Goal: Task Accomplishment & Management: Complete application form

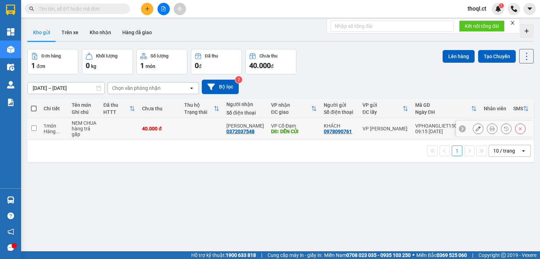
click at [38, 130] on td at bounding box center [33, 128] width 13 height 21
checkbox input "true"
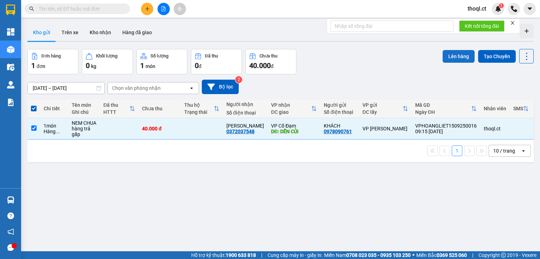
click at [450, 56] on button "Lên hàng" at bounding box center [459, 56] width 32 height 13
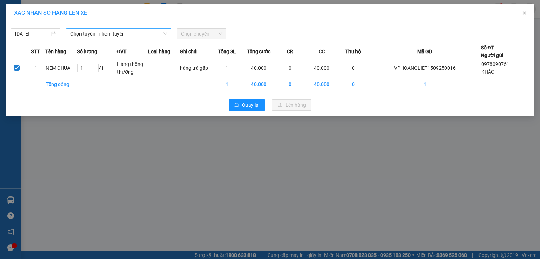
click at [148, 34] on span "Chọn tuyến - nhóm tuyến" at bounding box center [118, 33] width 97 height 11
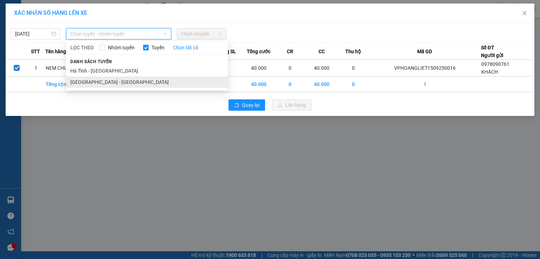
click at [114, 81] on li "[GEOGRAPHIC_DATA] - [GEOGRAPHIC_DATA]" at bounding box center [147, 81] width 162 height 11
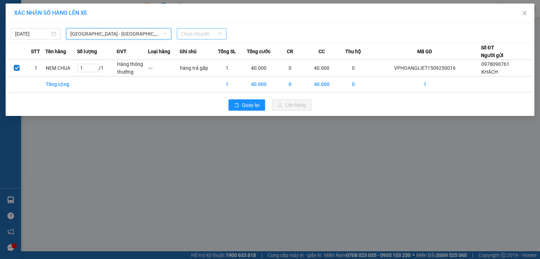
click at [213, 35] on span "Chọn chuyến" at bounding box center [201, 33] width 41 height 11
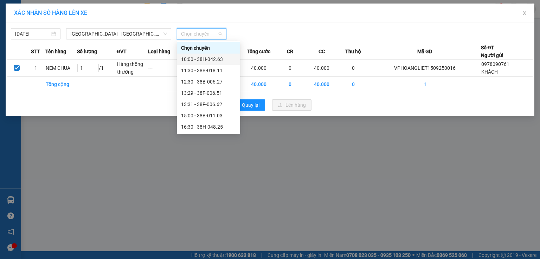
click at [214, 57] on div "10:00 - 38H-042.63" at bounding box center [208, 59] width 55 height 8
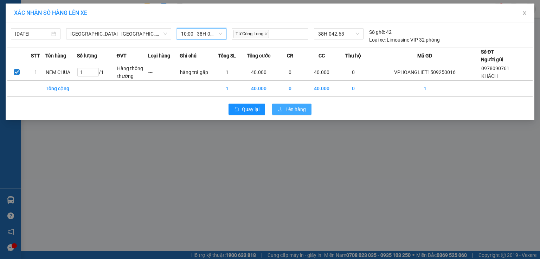
click at [293, 109] on span "Lên hàng" at bounding box center [296, 109] width 20 height 8
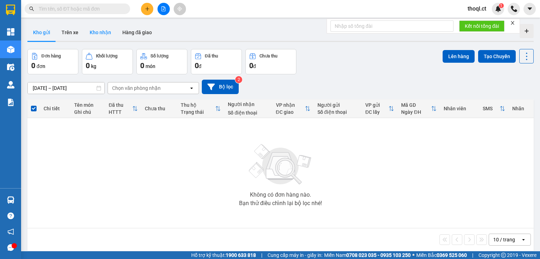
click at [104, 32] on button "Kho nhận" at bounding box center [100, 32] width 33 height 17
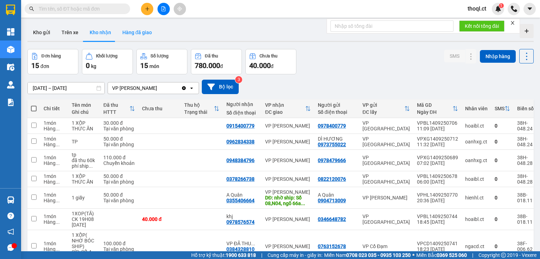
click at [135, 35] on button "Hàng đã giao" at bounding box center [137, 32] width 41 height 17
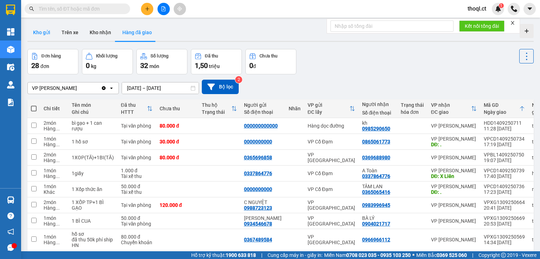
click at [43, 35] on button "Kho gửi" at bounding box center [41, 32] width 28 height 17
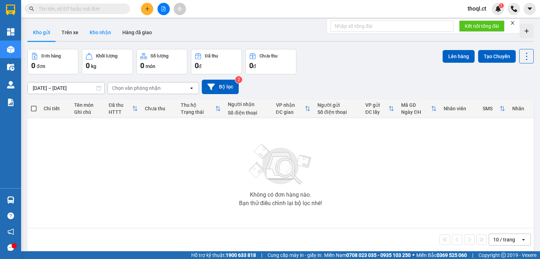
click at [103, 32] on button "Kho nhận" at bounding box center [100, 32] width 33 height 17
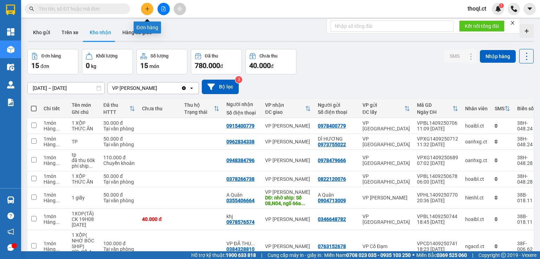
click at [146, 8] on icon "plus" at bounding box center [147, 8] width 5 height 5
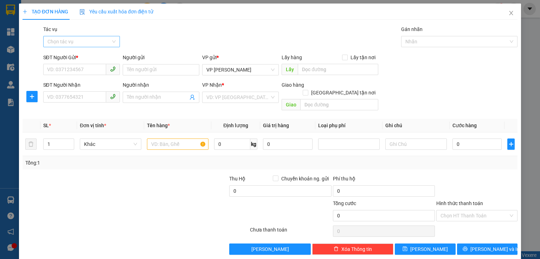
click at [68, 43] on input "Tác vụ" at bounding box center [78, 41] width 63 height 11
click at [176, 32] on div "Gói vận chuyển * Tiêu chuẩn Tác vụ Chọn tác vụ Gán nhãn Nhãn" at bounding box center [281, 37] width 478 height 25
click at [70, 94] on input "SĐT Người Nhận" at bounding box center [74, 96] width 63 height 11
type input "0"
click at [68, 70] on input "SĐT Người Gửi *" at bounding box center [74, 69] width 63 height 11
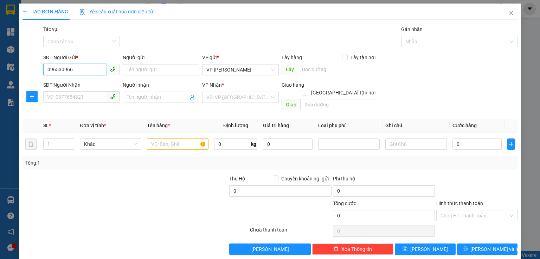
type input "0965309666"
click at [90, 85] on div "0965309666 - A HIẾU" at bounding box center [81, 84] width 68 height 8
type input "A HIẾU"
type input "0969520389"
type input "C THỦY"
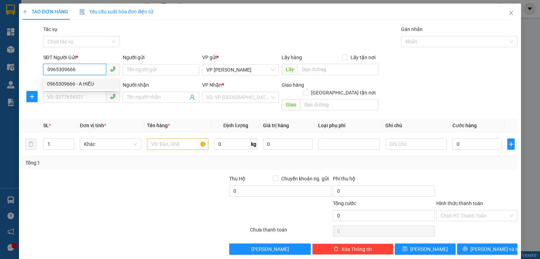
type input "VP HỒNG LĨNH"
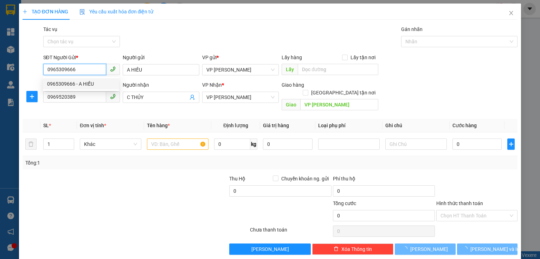
type input "140.000"
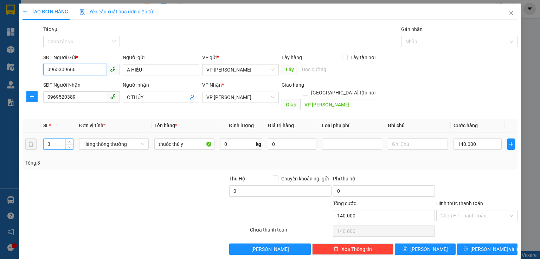
type input "0965309666"
click at [57, 139] on input "3" at bounding box center [59, 144] width 30 height 11
type input "2"
click at [473, 139] on input "140.000" at bounding box center [478, 143] width 48 height 11
type input "0"
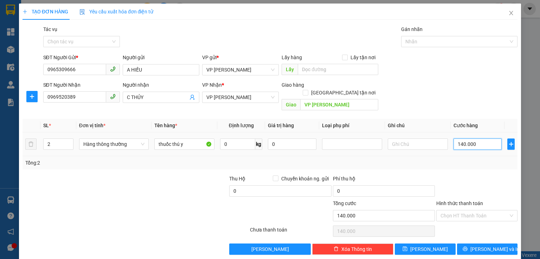
type input "0"
click at [454, 138] on input "0" at bounding box center [478, 143] width 48 height 11
type input "10"
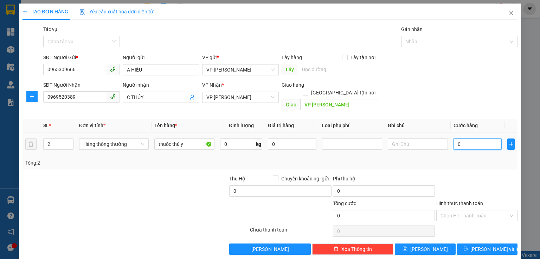
type input "10"
type input "100"
type input "100.000"
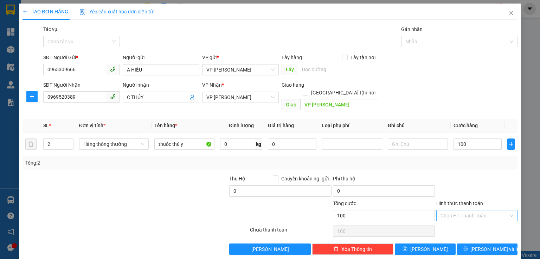
type input "100.000"
click at [456, 210] on input "Hình thức thanh toán" at bounding box center [475, 215] width 68 height 11
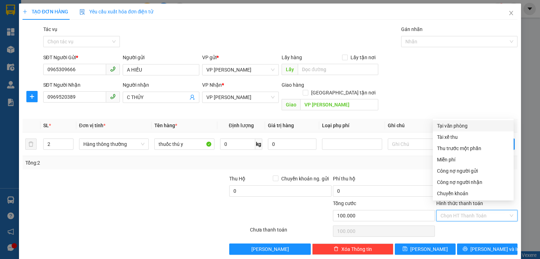
click at [453, 128] on div "Tại văn phòng" at bounding box center [473, 126] width 72 height 8
type input "0"
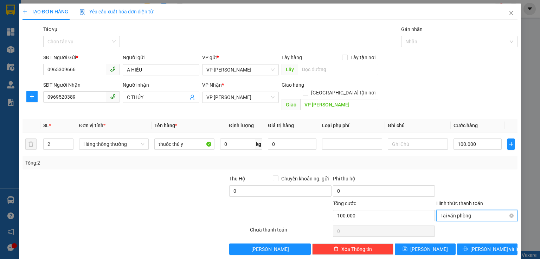
click at [466, 210] on span "Tại văn phòng" at bounding box center [477, 215] width 73 height 11
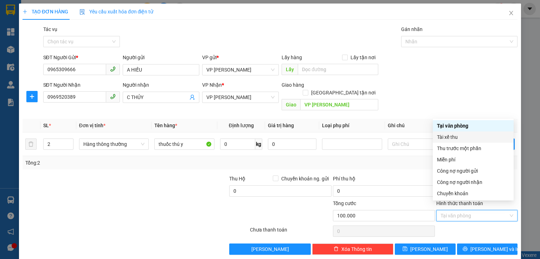
click at [452, 140] on div "Tài xế thu" at bounding box center [473, 137] width 72 height 8
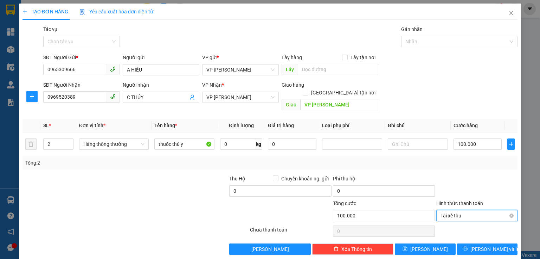
click at [485, 210] on span "Tài xế thu" at bounding box center [477, 215] width 73 height 11
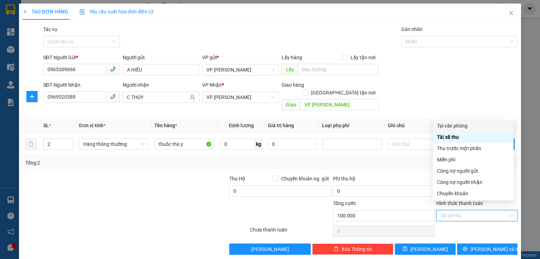
click at [463, 127] on div "Tại văn phòng" at bounding box center [473, 126] width 72 height 8
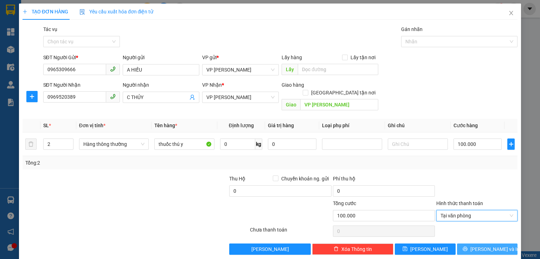
click at [467, 246] on icon "printer" at bounding box center [465, 248] width 5 height 5
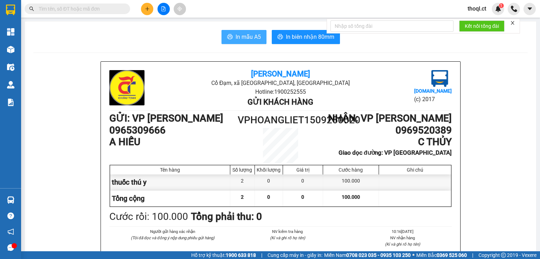
click at [242, 37] on span "In mẫu A5" at bounding box center [248, 36] width 25 height 9
click at [247, 41] on span "In mẫu A5" at bounding box center [248, 36] width 25 height 9
click at [146, 6] on icon "plus" at bounding box center [147, 8] width 5 height 5
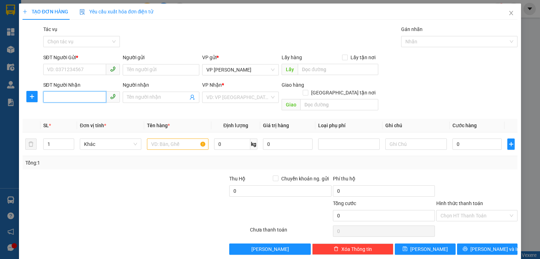
click at [68, 99] on input "SĐT Người Nhận" at bounding box center [74, 96] width 63 height 11
click at [80, 113] on div "0906016026 - dung bình" at bounding box center [81, 111] width 68 height 8
type input "0906016026"
type input "dung bình"
type input "tiên điền"
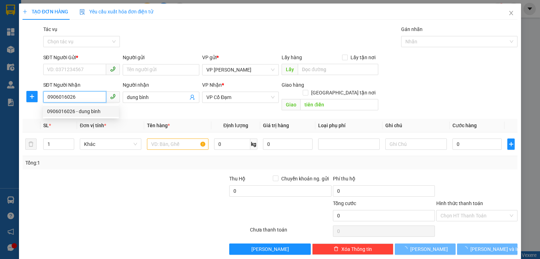
type input "40.000"
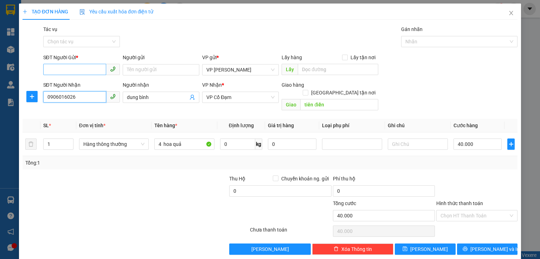
type input "0906016026"
click at [77, 72] on input "SĐT Người Gửi *" at bounding box center [74, 69] width 63 height 11
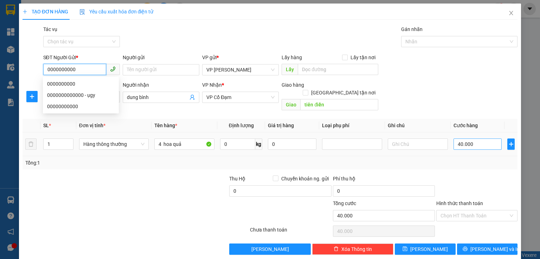
type input "0000000000"
click at [479, 138] on input "40.000" at bounding box center [478, 143] width 48 height 11
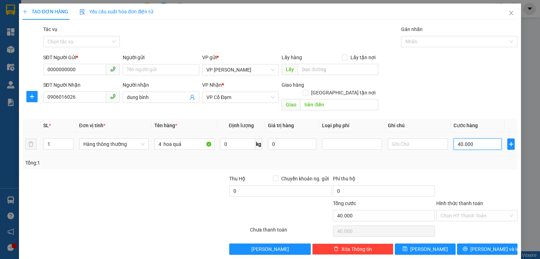
type input "0"
click at [454, 138] on input "0" at bounding box center [478, 143] width 48 height 11
type input "50"
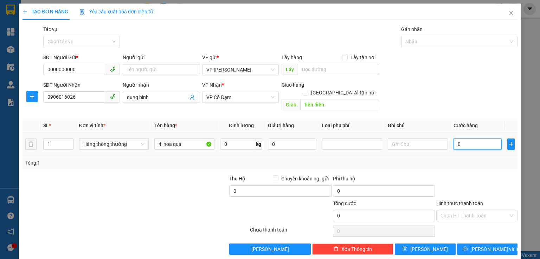
type input "50"
type input "50.000"
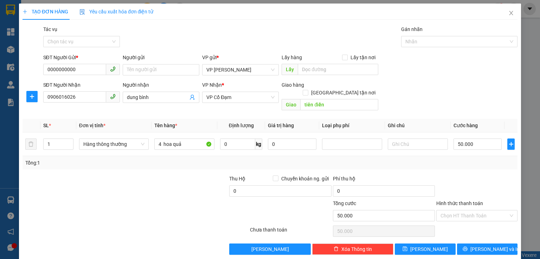
click at [475, 156] on div "Tổng: 1" at bounding box center [270, 162] width 495 height 13
click at [491, 246] on button "[PERSON_NAME] và In" at bounding box center [487, 248] width 61 height 11
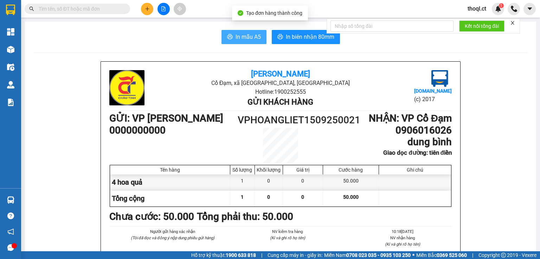
click at [263, 33] on button "In mẫu A5" at bounding box center [244, 37] width 45 height 14
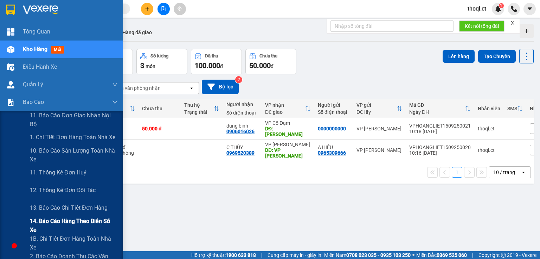
scroll to position [28, 0]
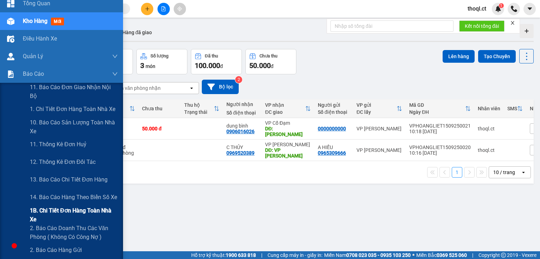
click at [57, 217] on span "1B. Chi tiết đơn hàng toàn nhà xe" at bounding box center [74, 215] width 88 height 18
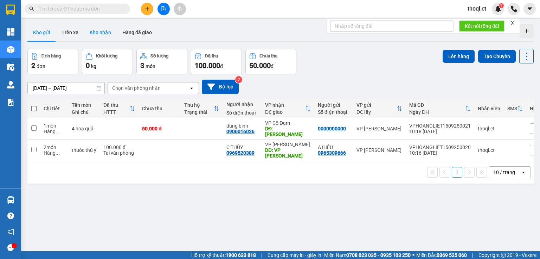
click at [96, 33] on button "Kho nhận" at bounding box center [100, 32] width 33 height 17
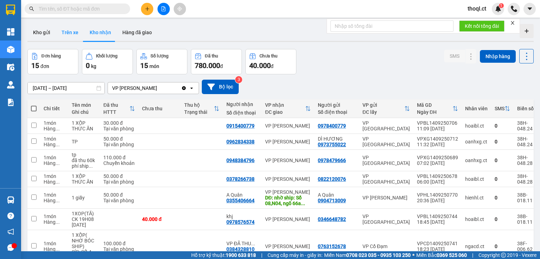
click at [76, 34] on button "Trên xe" at bounding box center [70, 32] width 28 height 17
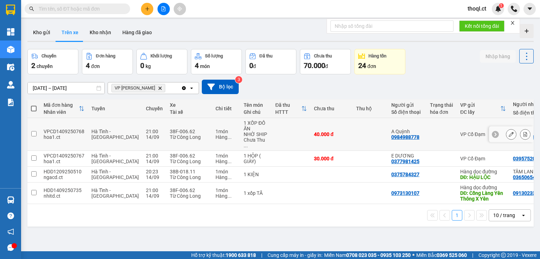
click at [37, 127] on td at bounding box center [33, 134] width 13 height 33
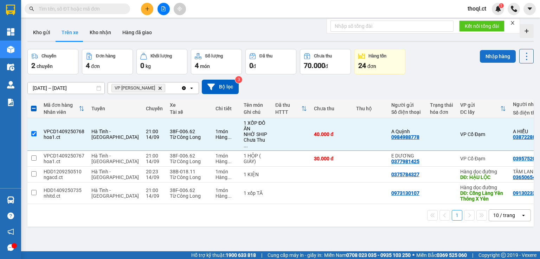
click at [499, 57] on button "Nhập hàng" at bounding box center [498, 56] width 36 height 13
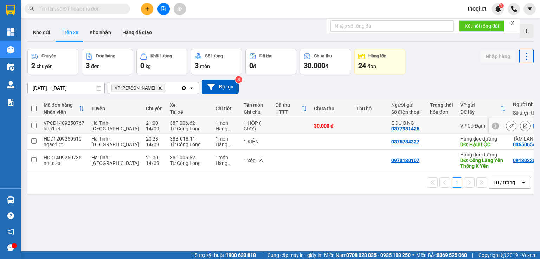
click at [36, 127] on input "checkbox" at bounding box center [33, 124] width 5 height 5
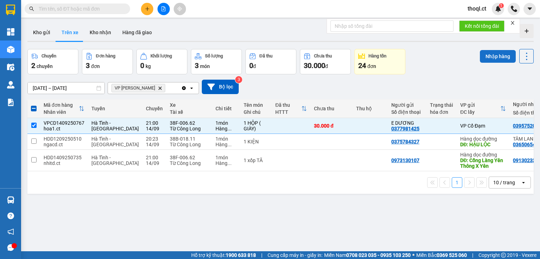
click at [495, 54] on button "Nhập hàng" at bounding box center [498, 56] width 36 height 13
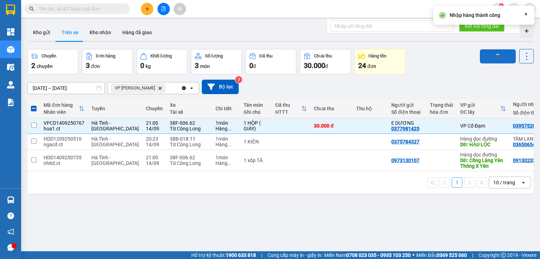
checkbox input "false"
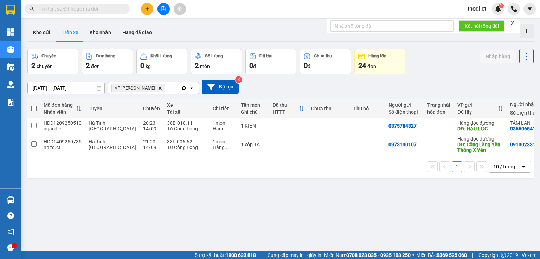
click at [100, 10] on input "text" at bounding box center [80, 9] width 83 height 8
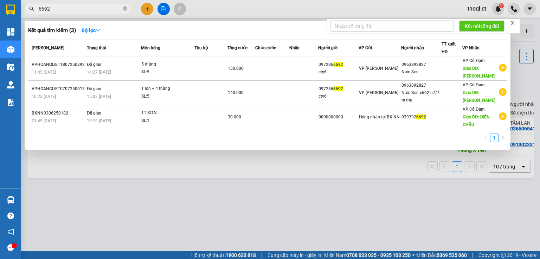
type input "6692"
click at [514, 23] on icon "close" at bounding box center [513, 23] width 4 height 4
click at [257, 215] on div at bounding box center [270, 129] width 540 height 259
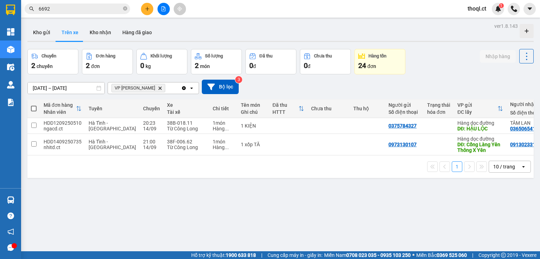
click at [525, 29] on div at bounding box center [527, 31] width 14 height 14
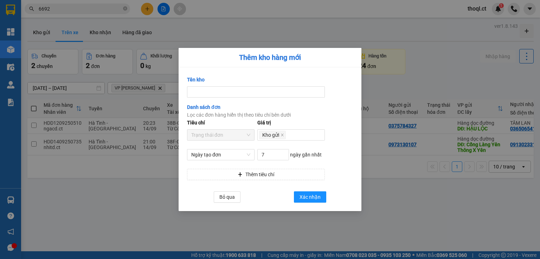
click at [466, 56] on div "Thêm kho hàng mới Tên kho Danh sách đơn Lọc các đơn hàng hiển thị theo tiêu chí…" at bounding box center [270, 129] width 540 height 259
click at [227, 197] on span "Bỏ qua" at bounding box center [226, 197] width 15 height 8
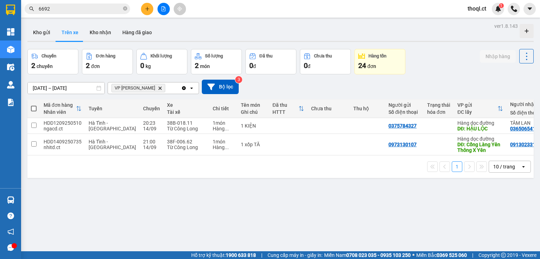
click at [477, 7] on span "thoql.ct" at bounding box center [477, 8] width 30 height 9
click at [475, 20] on span "Đăng xuất" at bounding box center [487, 22] width 30 height 8
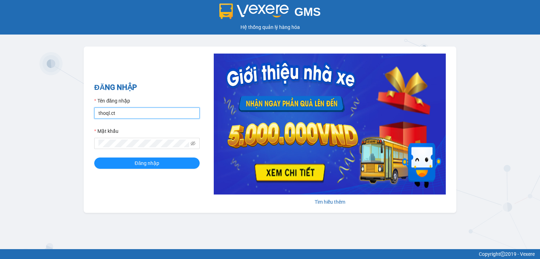
click at [134, 114] on input "thoql.ct" at bounding box center [147, 112] width 106 height 11
type input "tuanhl.ct"
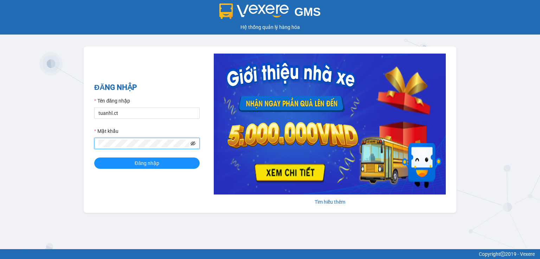
click at [194, 144] on icon "eye-invisible" at bounding box center [193, 143] width 5 height 5
click at [163, 165] on button "Đăng nhập" at bounding box center [147, 162] width 106 height 11
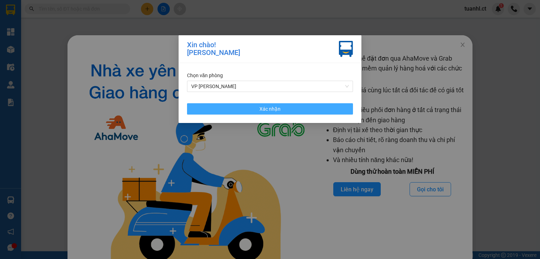
click at [250, 108] on button "Xác nhận" at bounding box center [270, 108] width 166 height 11
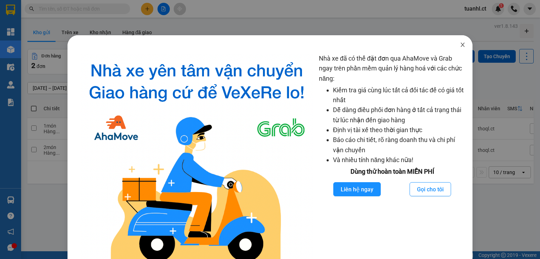
click at [460, 45] on icon "close" at bounding box center [463, 45] width 6 height 6
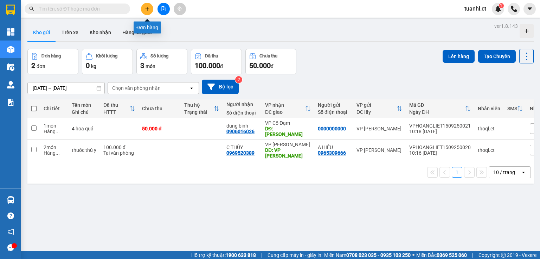
click at [146, 12] on button at bounding box center [147, 9] width 12 height 12
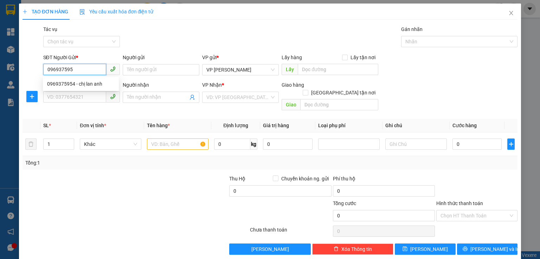
type input "0969375954"
click at [97, 81] on div "0969375954 - chị lan anh" at bounding box center [81, 84] width 68 height 8
type input "chị [PERSON_NAME]"
type input "0986321262"
type input "tiên điền"
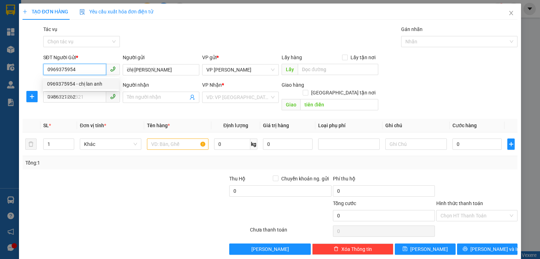
type input "100.000"
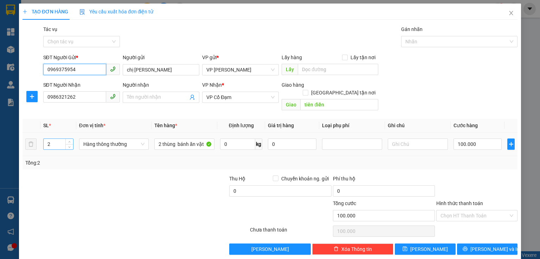
type input "0969375954"
click at [59, 139] on input "2" at bounding box center [59, 144] width 30 height 11
type input "1"
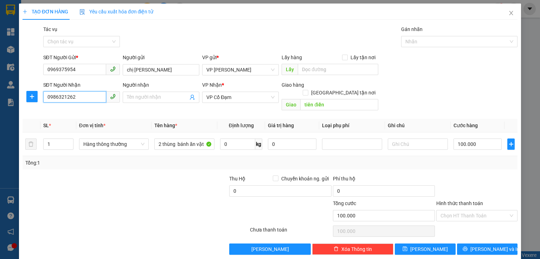
click at [84, 99] on input "0986321262" at bounding box center [74, 96] width 63 height 11
type input "0"
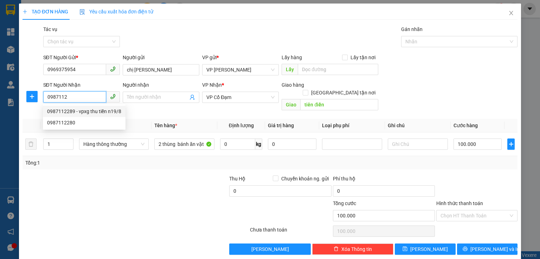
click at [82, 111] on div "0987112289 - vpxg thu tiền n19/8" at bounding box center [84, 111] width 74 height 8
type input "0987112289"
type input "vpxg thu tiền n19/8"
type input "[GEOGRAPHIC_DATA]"
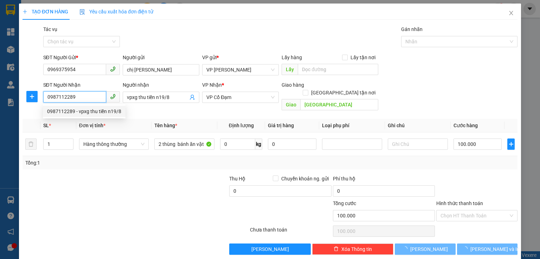
type input "80.000"
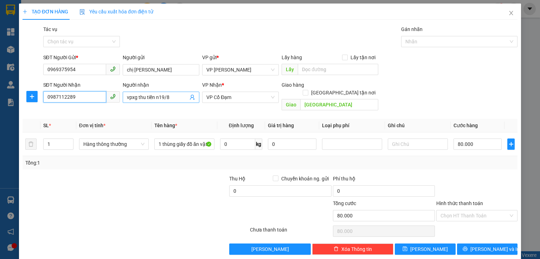
type input "0987112289"
click at [169, 100] on input "vpxg thu tiền n19/8" at bounding box center [157, 97] width 61 height 8
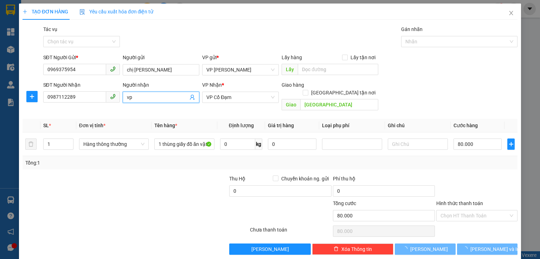
type input "v"
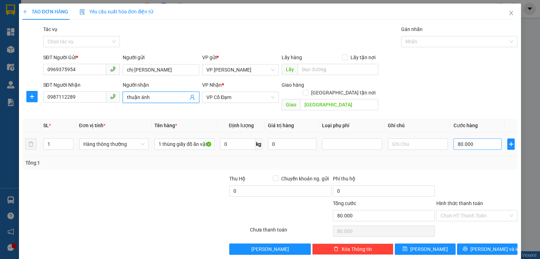
type input "thuận ánh"
click at [469, 138] on input "80.000" at bounding box center [478, 143] width 48 height 11
type input "0"
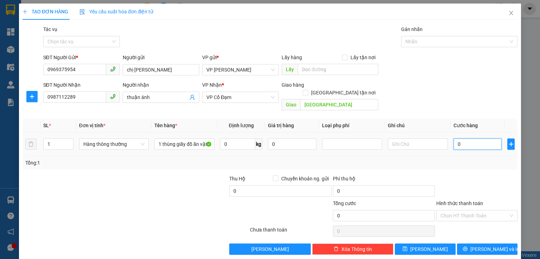
click at [454, 138] on input "0" at bounding box center [478, 143] width 48 height 11
type input "50"
type input "50.000"
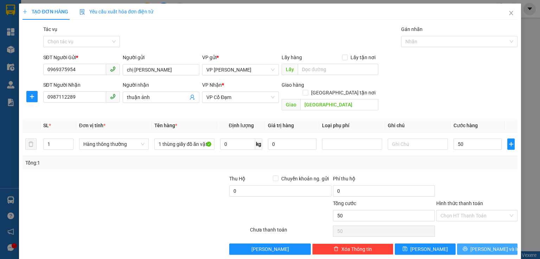
type input "50.000"
click at [480, 245] on span "[PERSON_NAME] và In" at bounding box center [495, 249] width 49 height 8
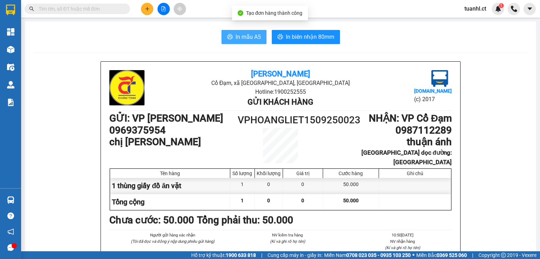
click at [250, 35] on span "In mẫu A5" at bounding box center [248, 36] width 25 height 9
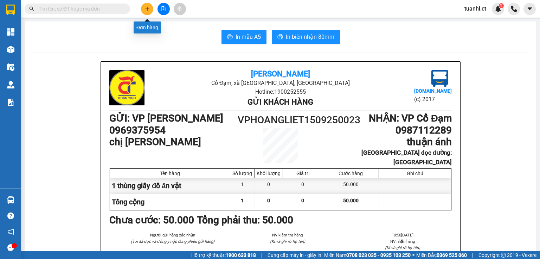
click at [145, 9] on icon "plus" at bounding box center [147, 8] width 5 height 5
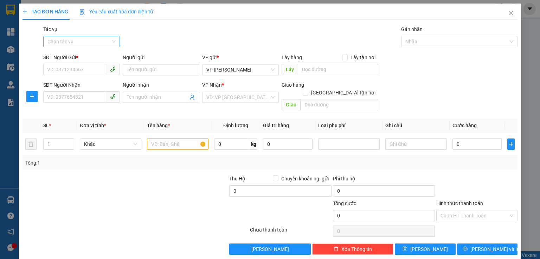
click at [80, 41] on input "Tác vụ" at bounding box center [78, 41] width 63 height 11
click at [93, 132] on td "Khác" at bounding box center [110, 144] width 67 height 24
click at [78, 72] on input "SĐT Người Gửi *" at bounding box center [74, 69] width 63 height 11
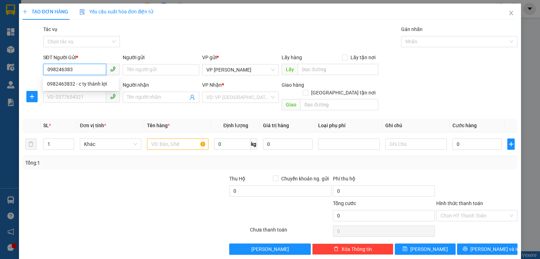
type input "0982463832"
click at [81, 84] on div "0982463832 - c ty thành lợi" at bounding box center [81, 84] width 68 height 8
type input "c ty thành lợi"
type input "0911309966"
type input "bác sỹ hải"
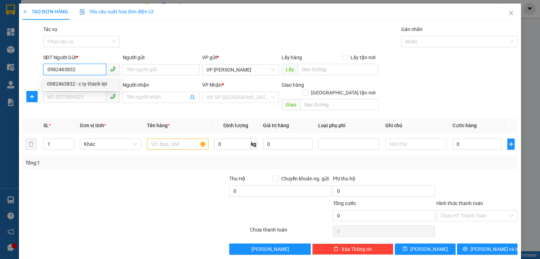
type input "xuân song"
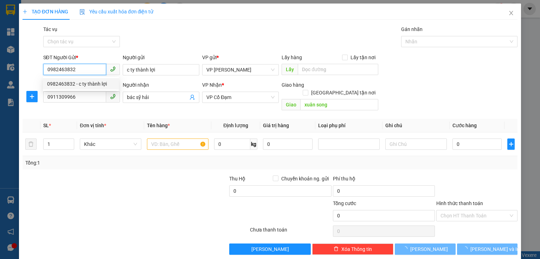
type input "30.000"
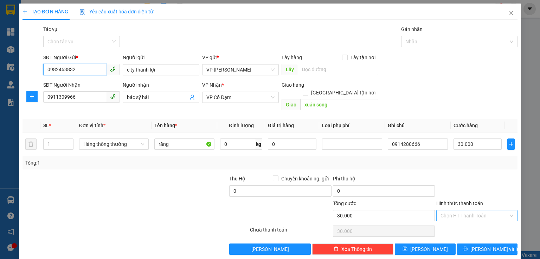
type input "0982463832"
click at [459, 210] on input "Hình thức thanh toán" at bounding box center [475, 215] width 68 height 11
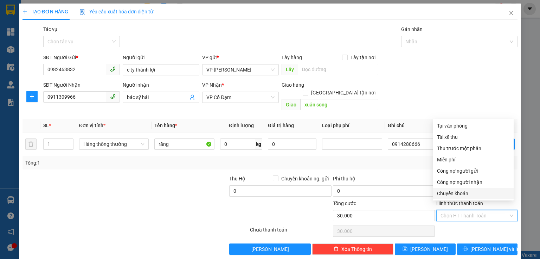
click at [459, 194] on div "Chuyển khoản" at bounding box center [473, 193] width 72 height 8
type input "0"
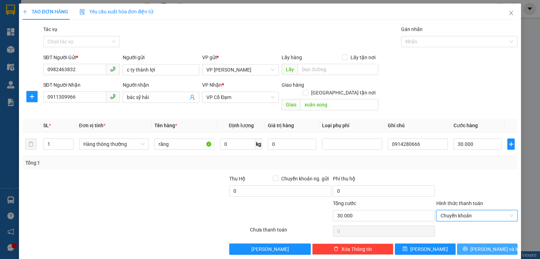
click at [467, 246] on icon "printer" at bounding box center [465, 248] width 5 height 5
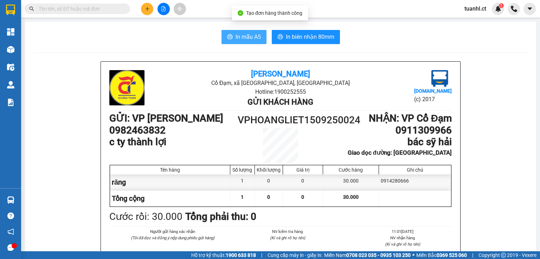
click at [249, 36] on span "In mẫu A5" at bounding box center [248, 36] width 25 height 9
